Goal: Information Seeking & Learning: Learn about a topic

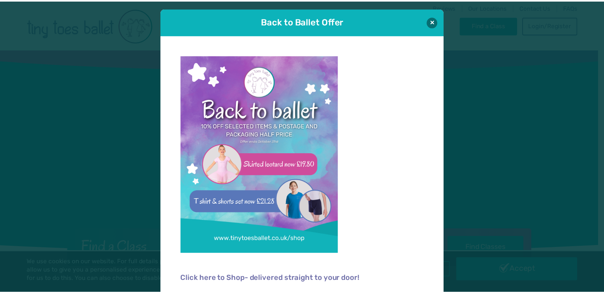
scroll to position [6, 0]
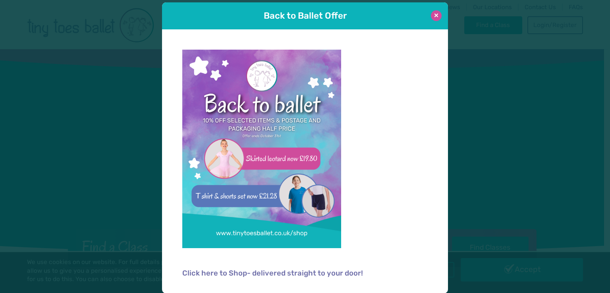
click at [435, 14] on button at bounding box center [436, 15] width 11 height 11
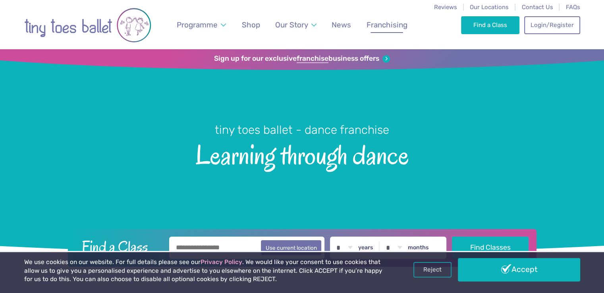
click at [382, 27] on span "Franchising" at bounding box center [387, 24] width 41 height 9
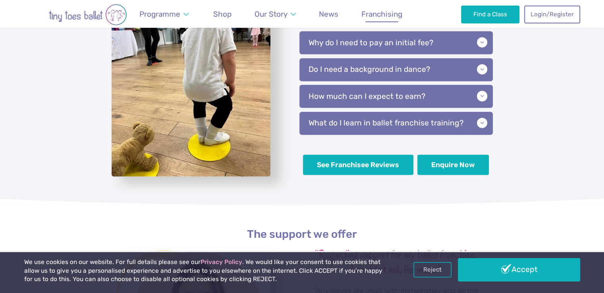
scroll to position [1915, 0]
